Goal: Task Accomplishment & Management: Manage account settings

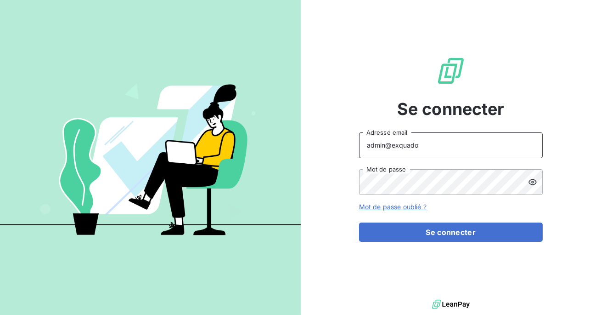
click at [441, 144] on input "admin@exquado" at bounding box center [451, 145] width 184 height 26
type input "[EMAIL_ADDRESS][DOMAIN_NAME]"
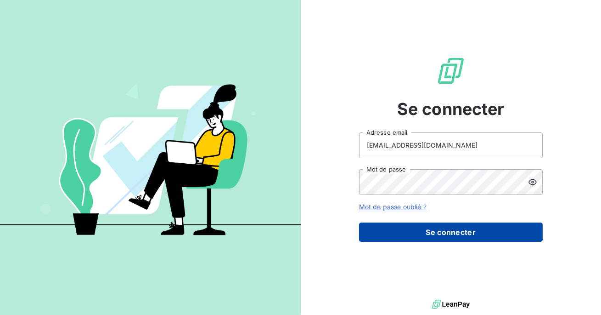
click at [431, 240] on button "Se connecter" at bounding box center [451, 231] width 184 height 19
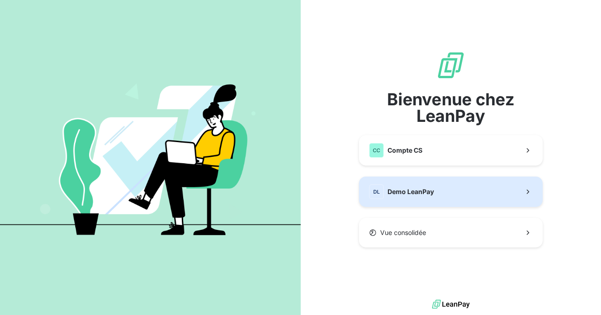
click at [433, 183] on button "DL Demo LeanPay" at bounding box center [451, 191] width 184 height 30
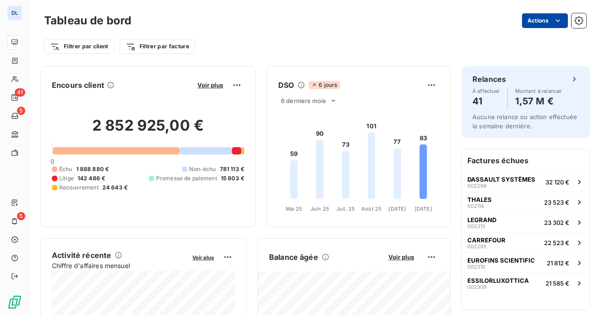
click at [542, 21] on html "DL 41 5 5 Tableau de bord Actions Filtrer par client Filtrer par facture Encour…" at bounding box center [300, 157] width 601 height 315
click at [542, 21] on html "DL 41 5 5 Tableau de bord Actions Exporter le tableau de bord Planifier un rapp…" at bounding box center [300, 157] width 601 height 315
click at [537, 25] on html "DL 41 5 5 Tableau de bord Actions Filtrer par client Filtrer par facture Encour…" at bounding box center [300, 157] width 601 height 315
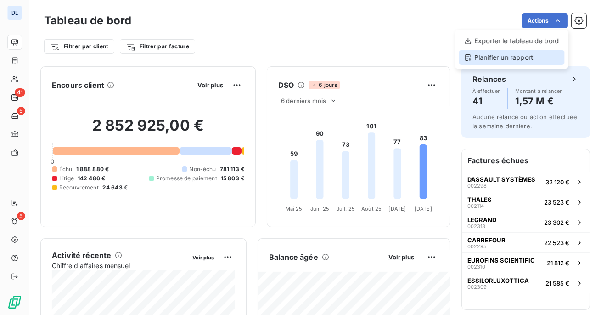
click at [504, 58] on div "Planifier un rapport" at bounding box center [512, 57] width 106 height 15
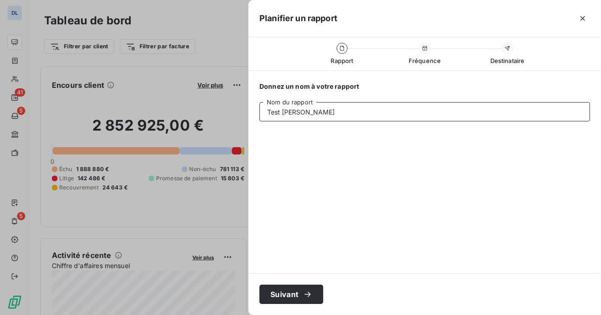
type input "Test Ninon"
click at [290, 293] on button "Suivant" at bounding box center [291, 293] width 64 height 19
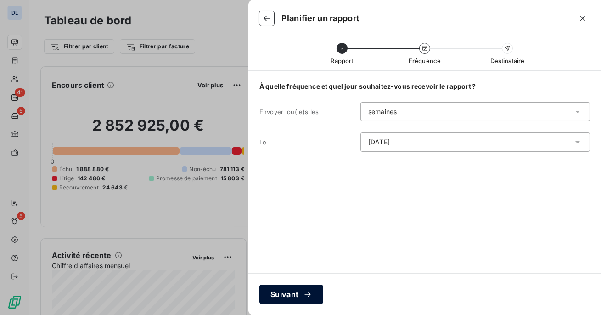
click at [294, 287] on button "Suivant" at bounding box center [291, 293] width 64 height 19
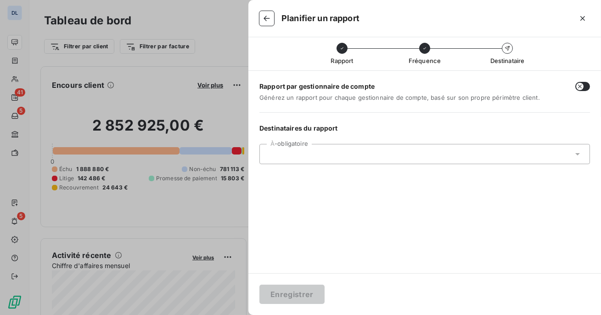
click at [320, 151] on input "text" at bounding box center [316, 154] width 99 height 8
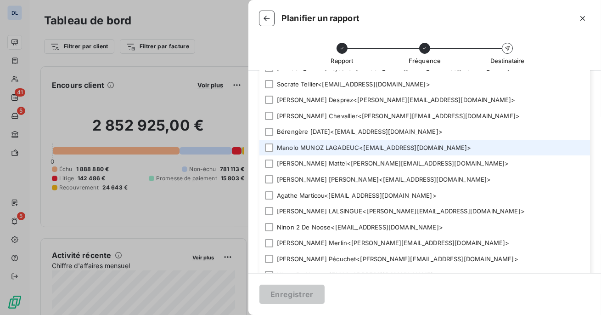
scroll to position [113, 0]
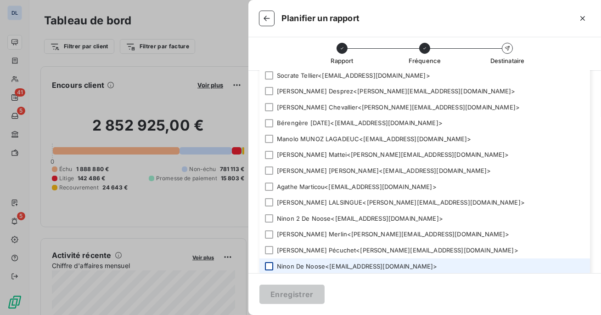
click at [265, 265] on div at bounding box center [269, 266] width 8 height 8
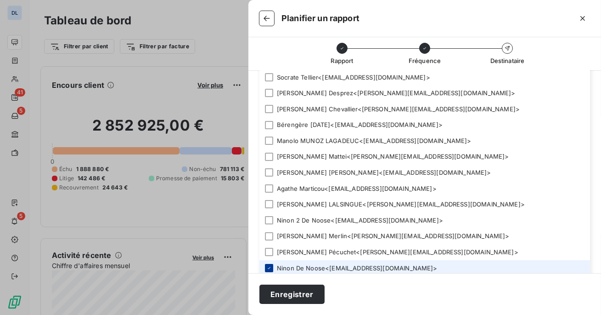
scroll to position [115, 0]
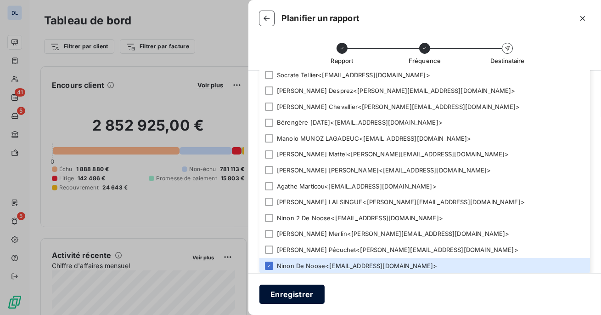
click at [274, 287] on button "Enregistrer" at bounding box center [291, 293] width 65 height 19
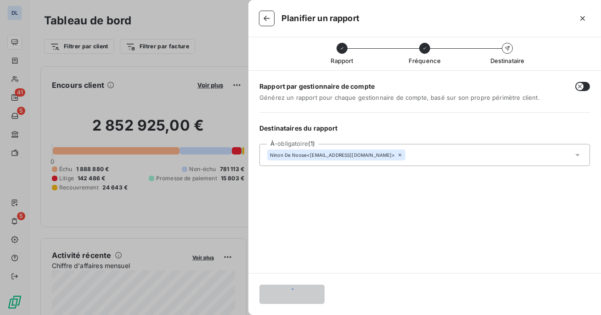
scroll to position [0, 0]
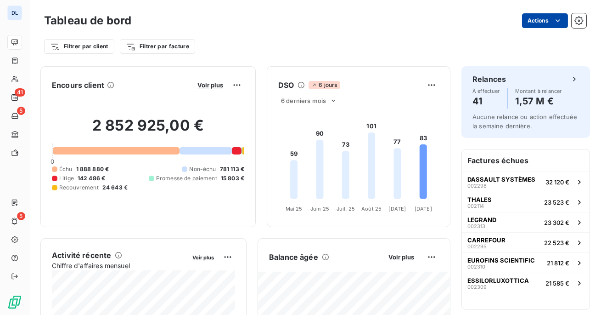
click at [541, 16] on html "DL 41 5 5 Tableau de bord Actions Filtrer par client Filtrer par facture Encour…" at bounding box center [300, 157] width 601 height 315
click at [491, 26] on html "DL 41 5 5 Tableau de bord Actions Exporter le tableau de bord Planifier un rapp…" at bounding box center [300, 157] width 601 height 315
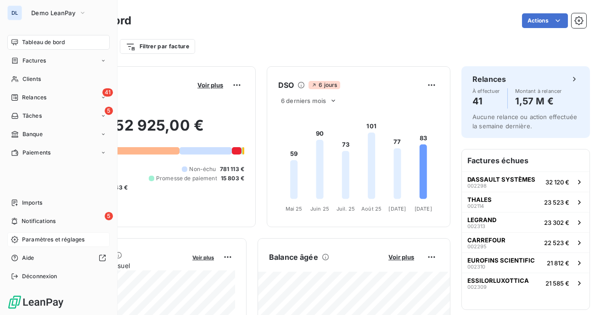
click at [34, 239] on span "Paramètres et réglages" at bounding box center [53, 239] width 62 height 8
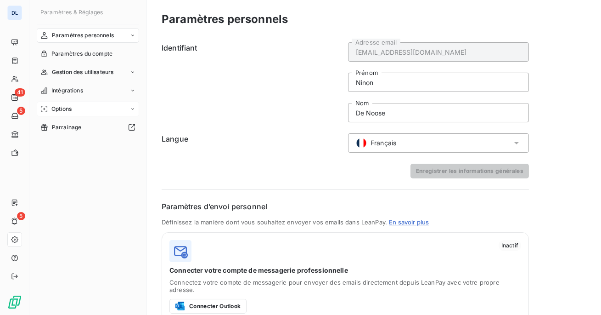
click at [82, 109] on div "Options" at bounding box center [88, 108] width 102 height 15
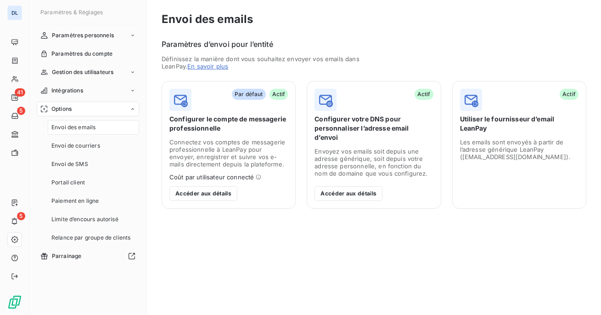
click at [518, 220] on div "Envoi des emails Paramètres d’envoi pour l’entité Définissez la manière dont vo…" at bounding box center [374, 157] width 454 height 315
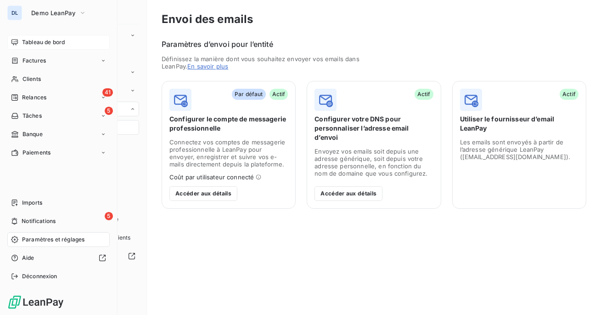
click at [43, 44] on span "Tableau de bord" at bounding box center [43, 42] width 43 height 8
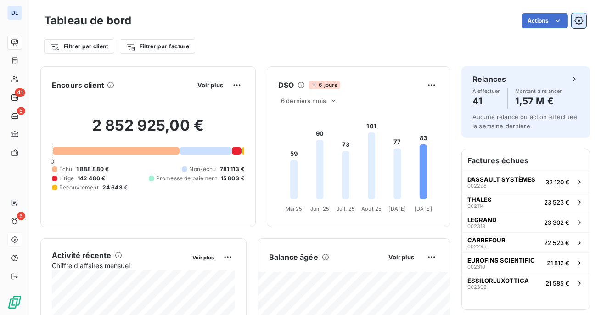
click at [577, 18] on icon "button" at bounding box center [579, 20] width 9 height 9
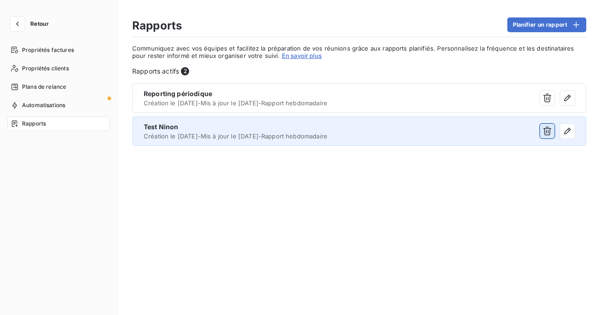
click at [549, 130] on icon "button" at bounding box center [547, 130] width 9 height 9
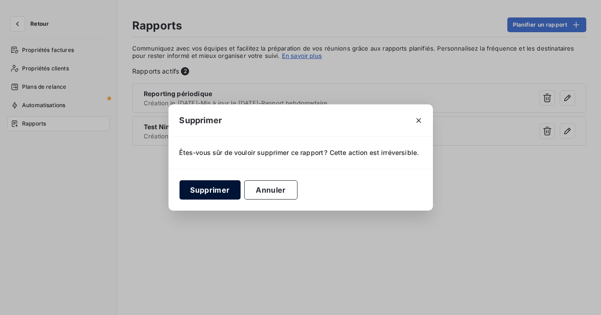
click at [208, 191] on button "Supprimer" at bounding box center [211, 189] width 62 height 19
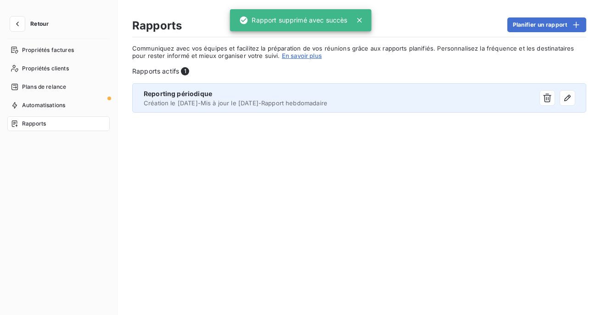
click at [192, 92] on span "Reporting périodique" at bounding box center [178, 94] width 68 height 8
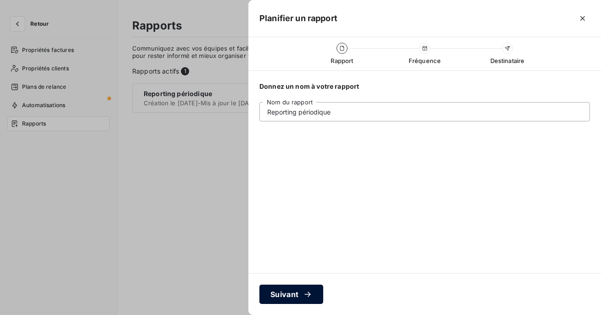
click at [295, 290] on button "Suivant" at bounding box center [291, 293] width 64 height 19
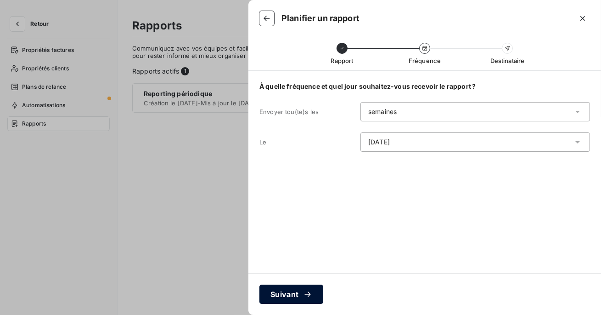
click at [295, 290] on button "Suivant" at bounding box center [291, 293] width 64 height 19
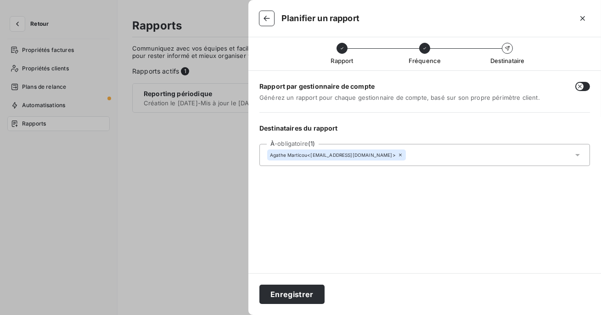
click at [295, 290] on button "Enregistrer" at bounding box center [291, 293] width 65 height 19
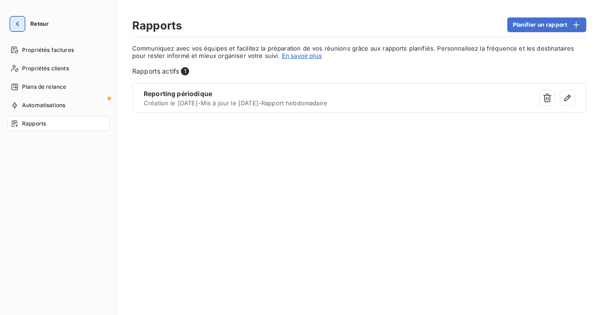
click at [21, 23] on icon "button" at bounding box center [17, 23] width 9 height 9
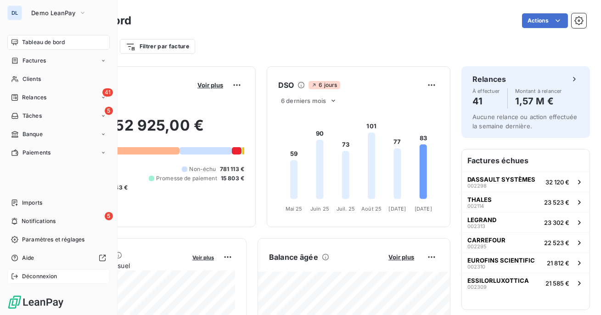
click at [28, 277] on span "Déconnexion" at bounding box center [39, 276] width 35 height 8
